Goal: Task Accomplishment & Management: Manage account settings

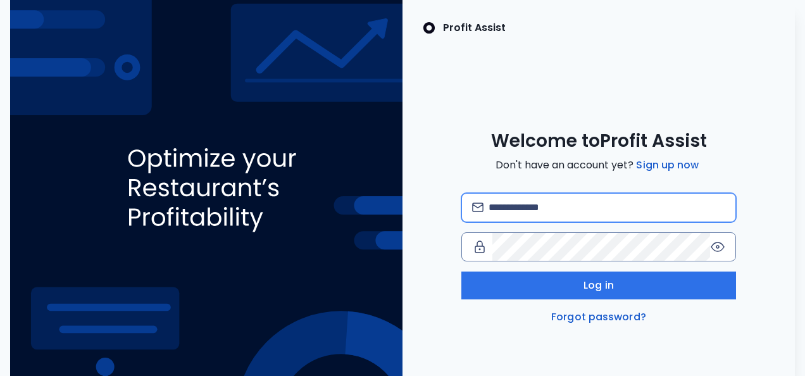
click at [655, 213] on input "email" at bounding box center [607, 208] width 237 height 28
click at [577, 211] on input "email" at bounding box center [607, 208] width 237 height 28
type input "**********"
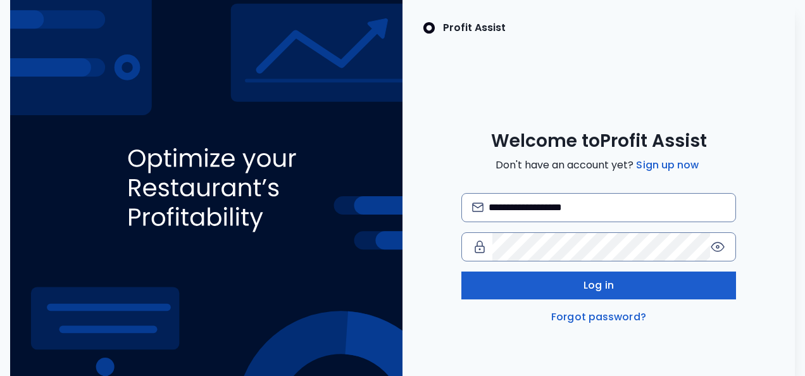
click at [615, 284] on button "Log in" at bounding box center [599, 286] width 275 height 28
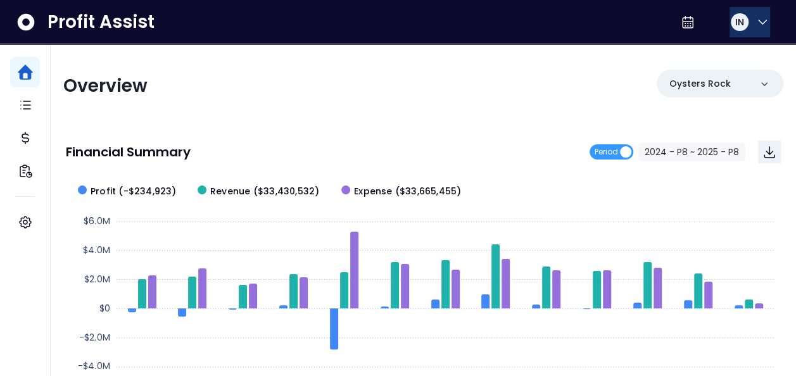
click at [738, 19] on span "IN" at bounding box center [739, 22] width 9 height 13
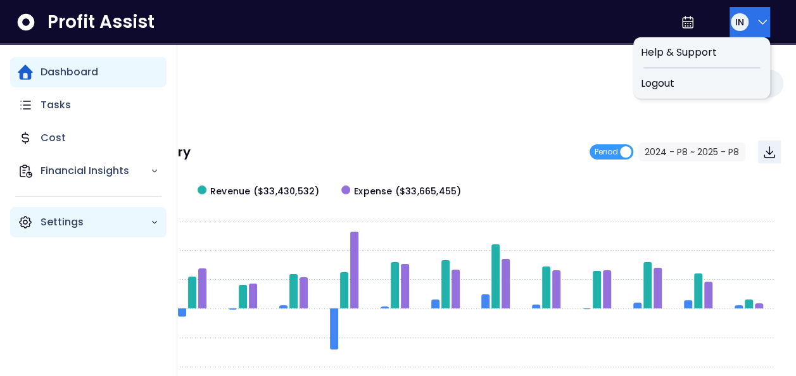
click at [84, 220] on p "Settings" at bounding box center [96, 222] width 110 height 15
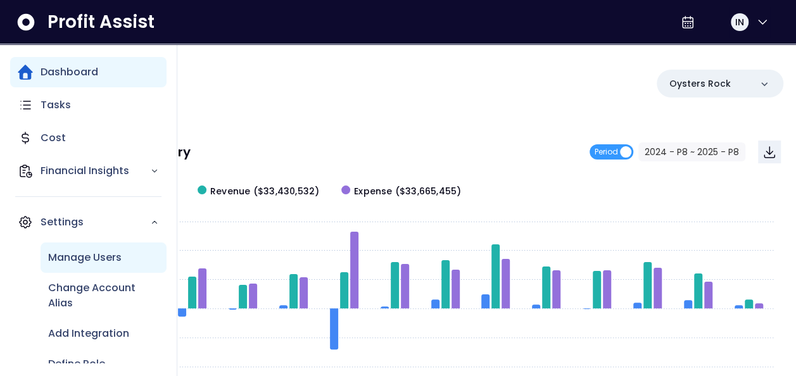
click at [109, 261] on p "Manage Users" at bounding box center [84, 257] width 73 height 15
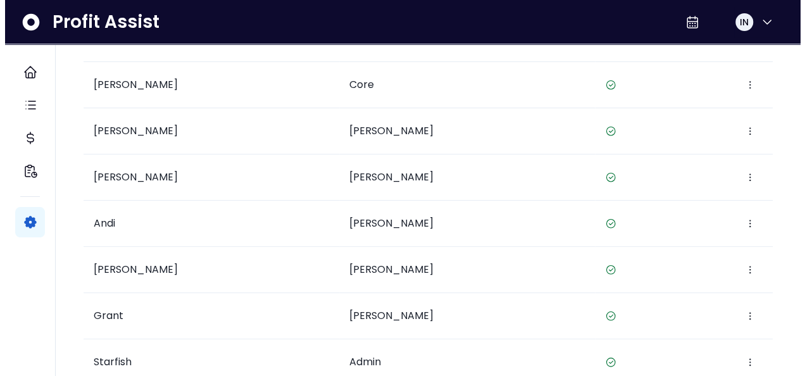
scroll to position [410, 0]
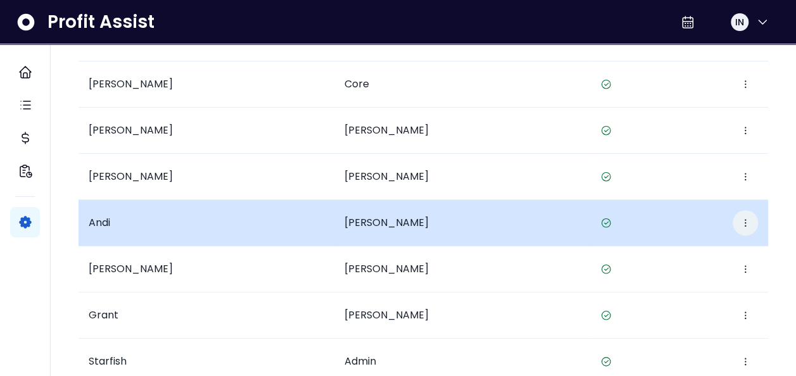
click at [748, 226] on button "button" at bounding box center [745, 222] width 25 height 25
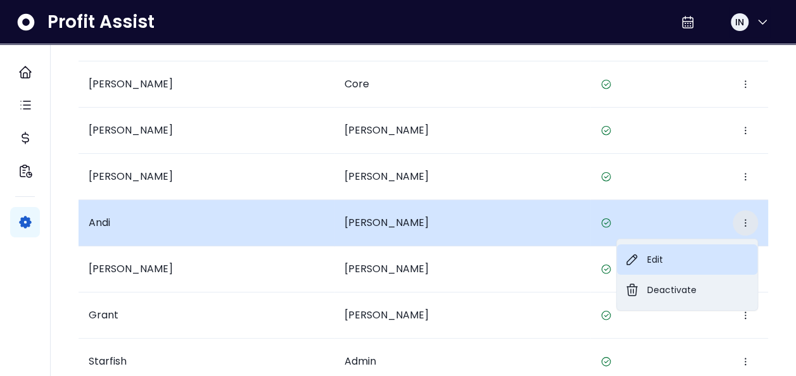
click at [684, 253] on button "Edit" at bounding box center [687, 259] width 141 height 30
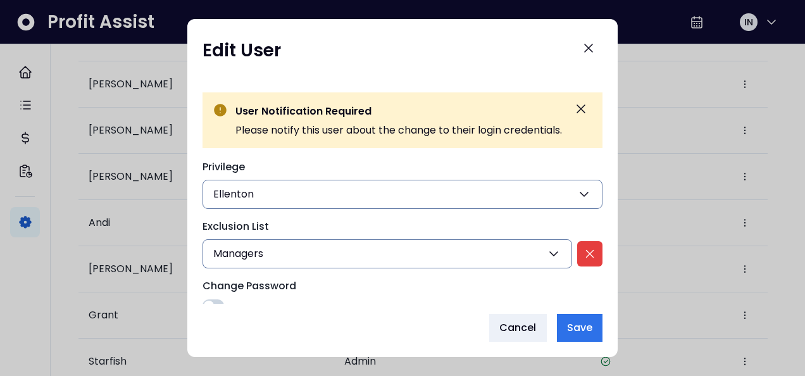
scroll to position [196, 0]
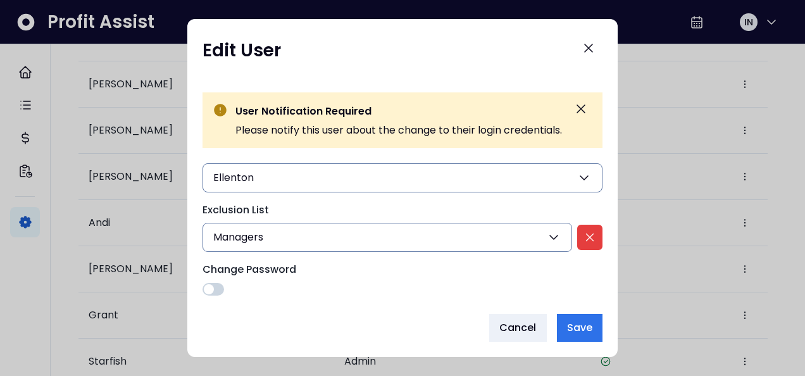
click at [205, 280] on div "Change Password" at bounding box center [403, 279] width 400 height 34
click at [210, 289] on span at bounding box center [209, 289] width 10 height 10
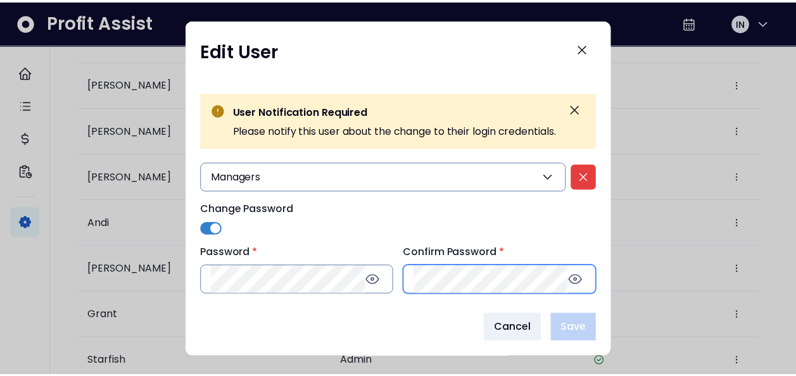
scroll to position [256, 0]
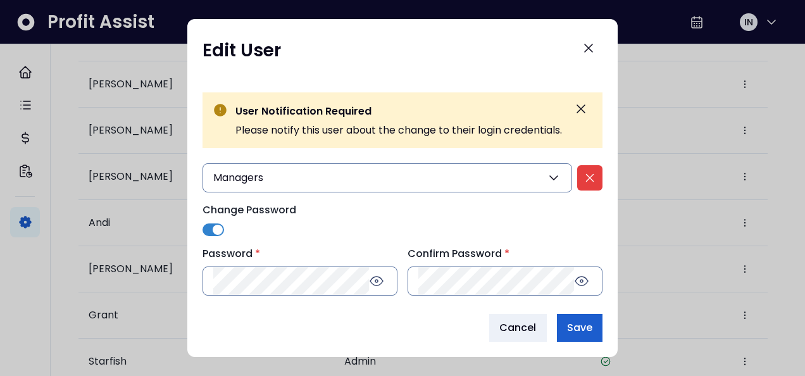
click at [597, 317] on button "Save" at bounding box center [580, 328] width 46 height 28
